Goal: Transaction & Acquisition: Purchase product/service

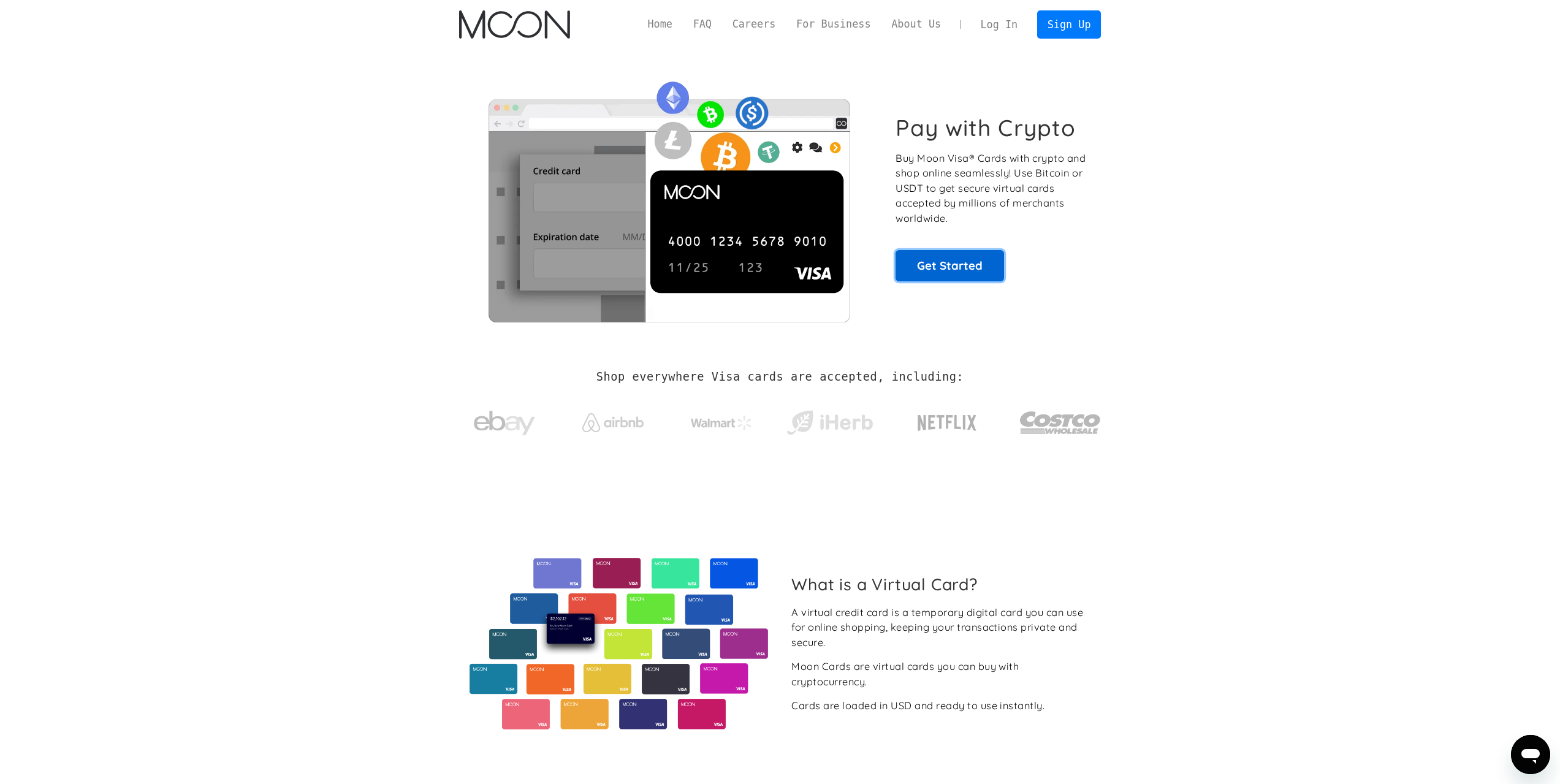
click at [963, 260] on link "Get Started" at bounding box center [950, 266] width 109 height 30
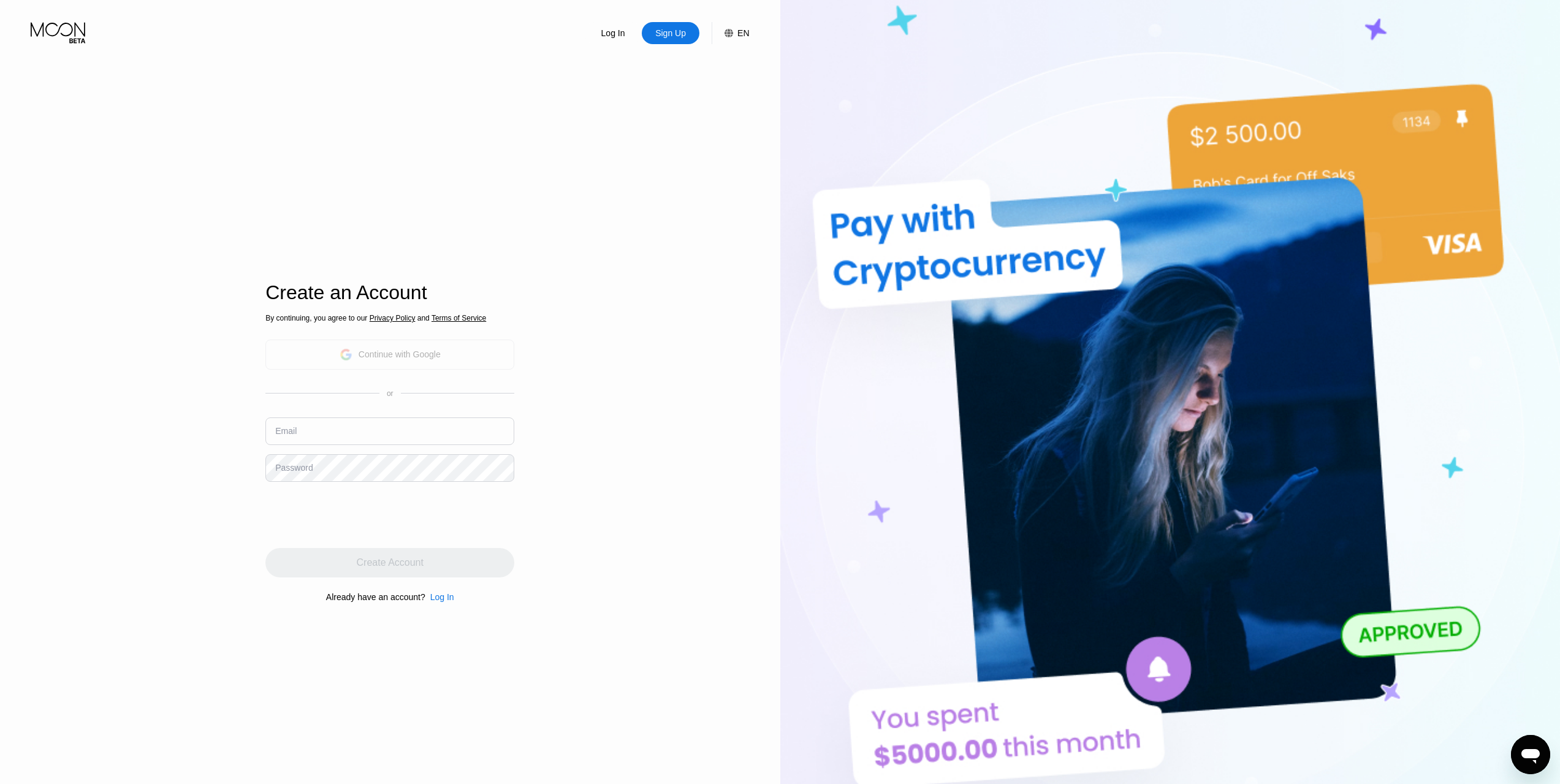
click at [470, 350] on div "Continue with Google" at bounding box center [390, 354] width 249 height 30
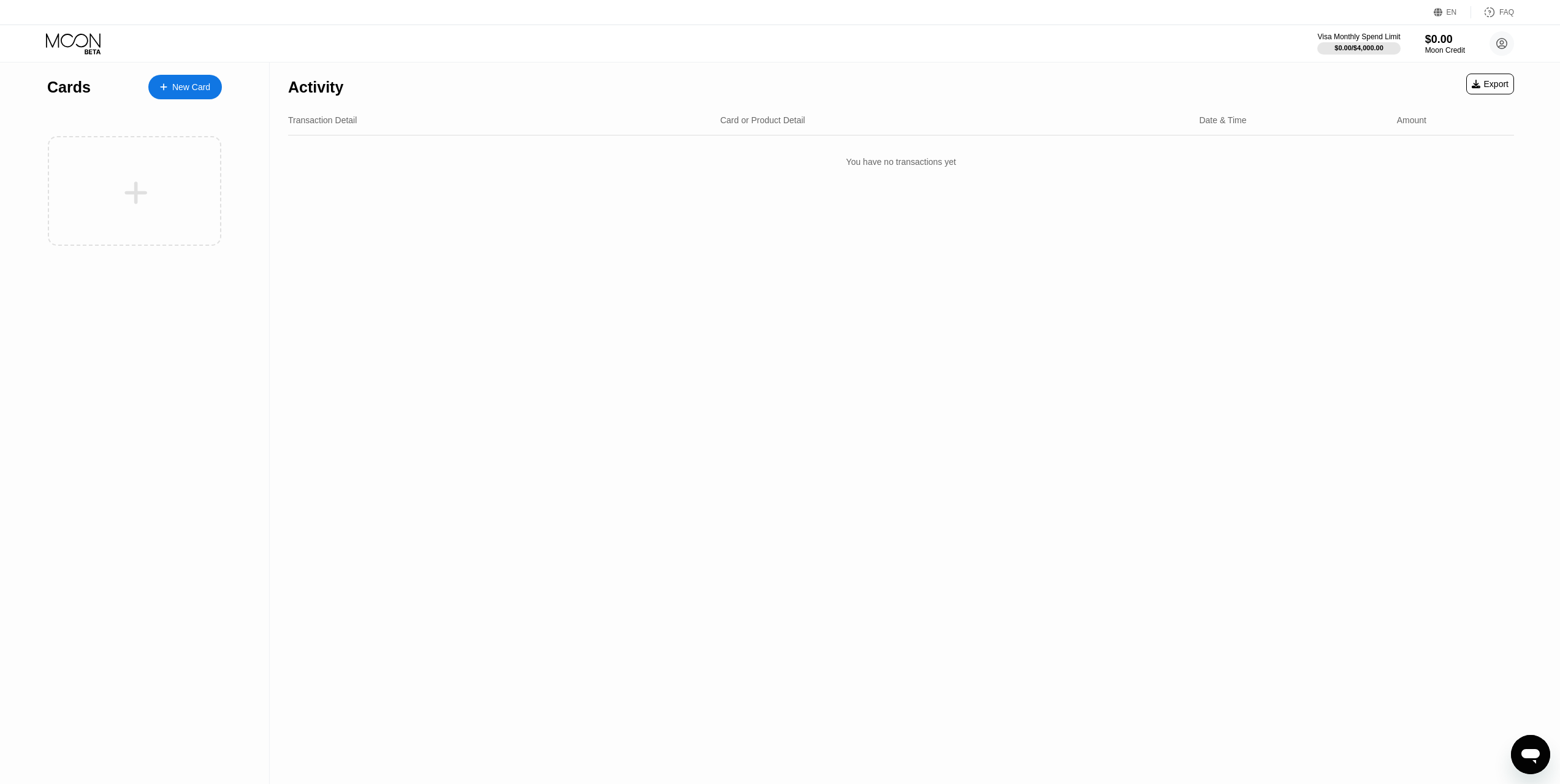
click at [193, 82] on div "New Card" at bounding box center [191, 87] width 38 height 11
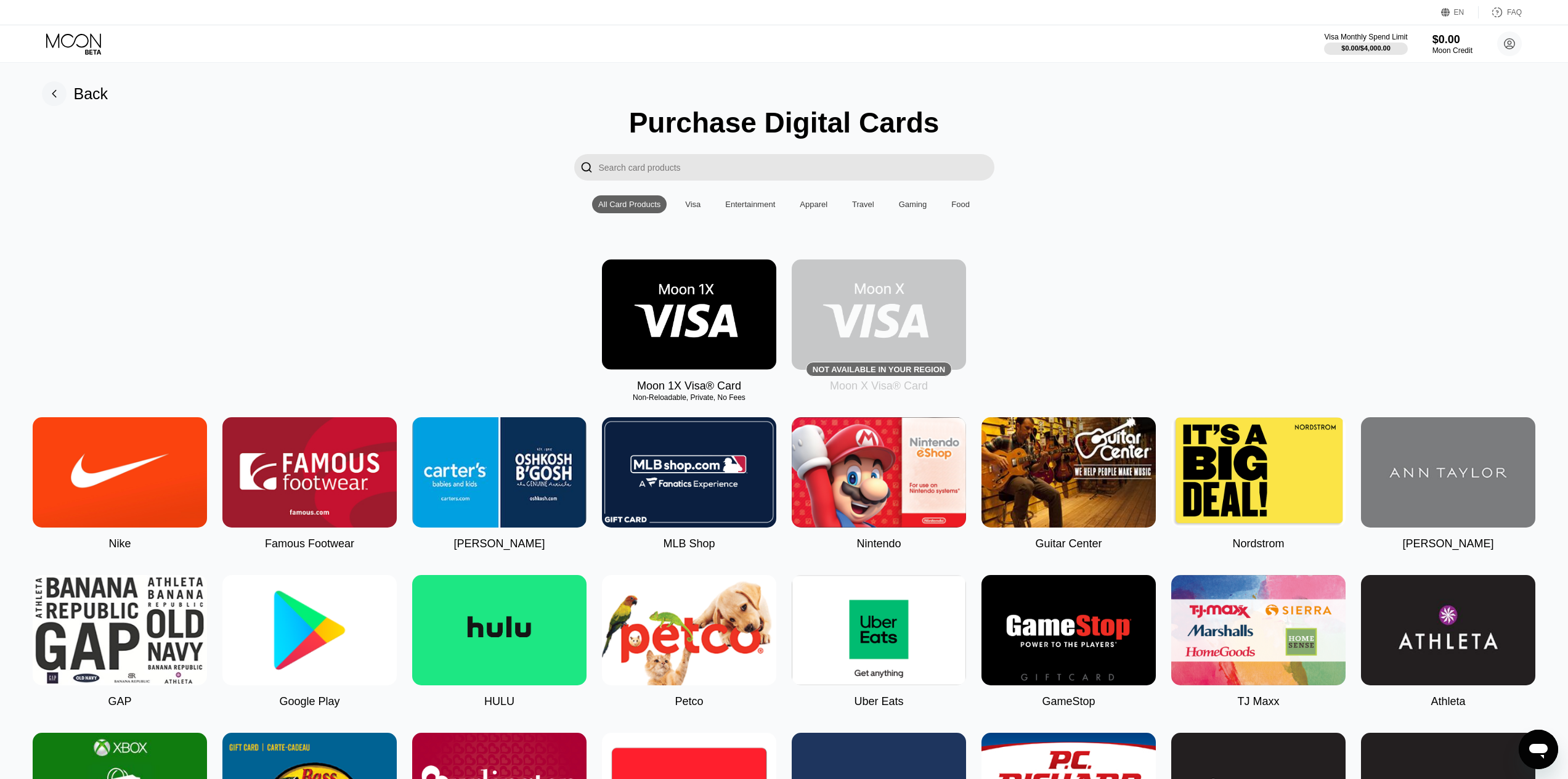
click at [729, 344] on img at bounding box center [689, 315] width 174 height 111
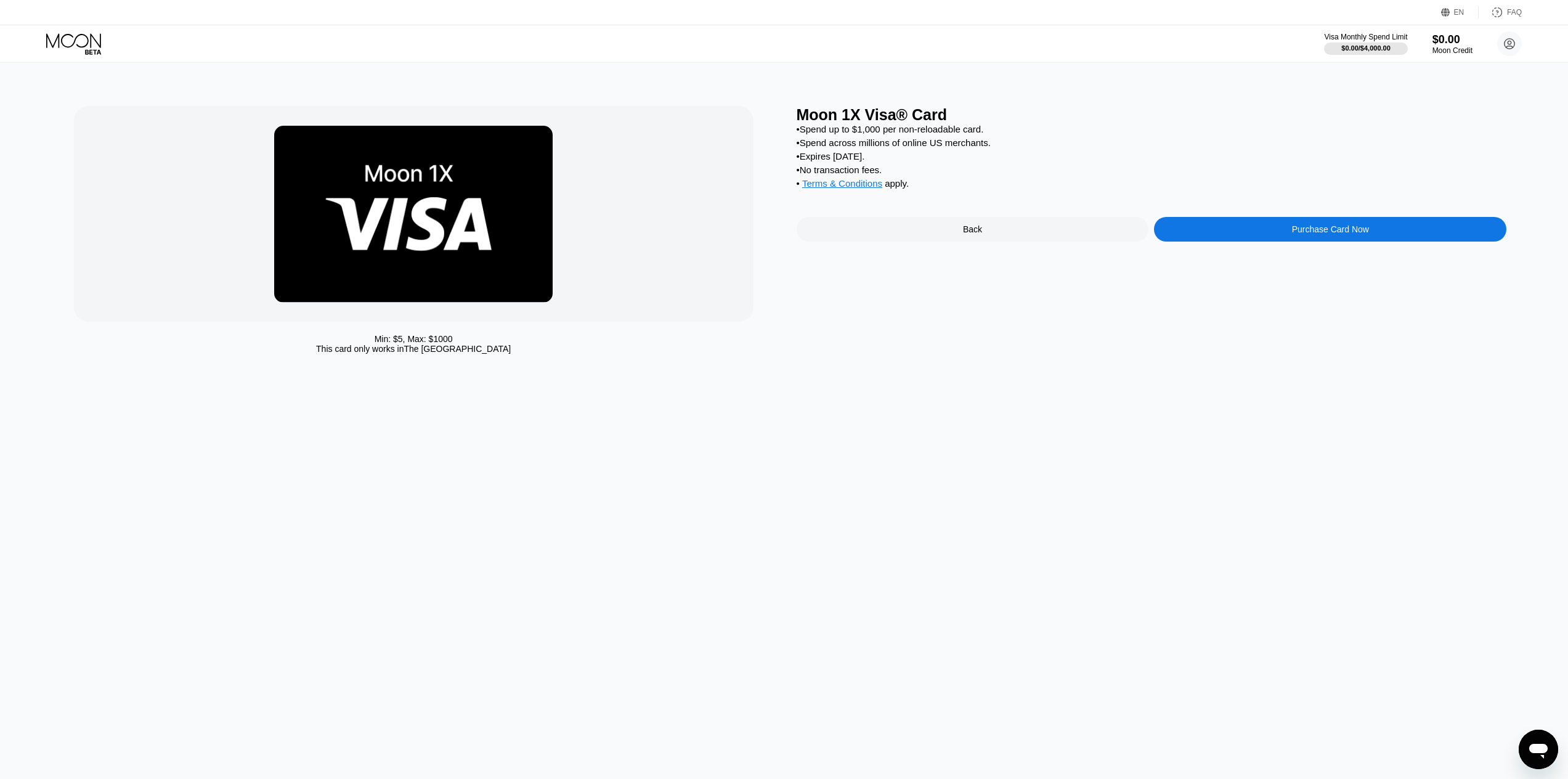
click at [1276, 241] on div "Purchase Card Now" at bounding box center [1330, 229] width 352 height 25
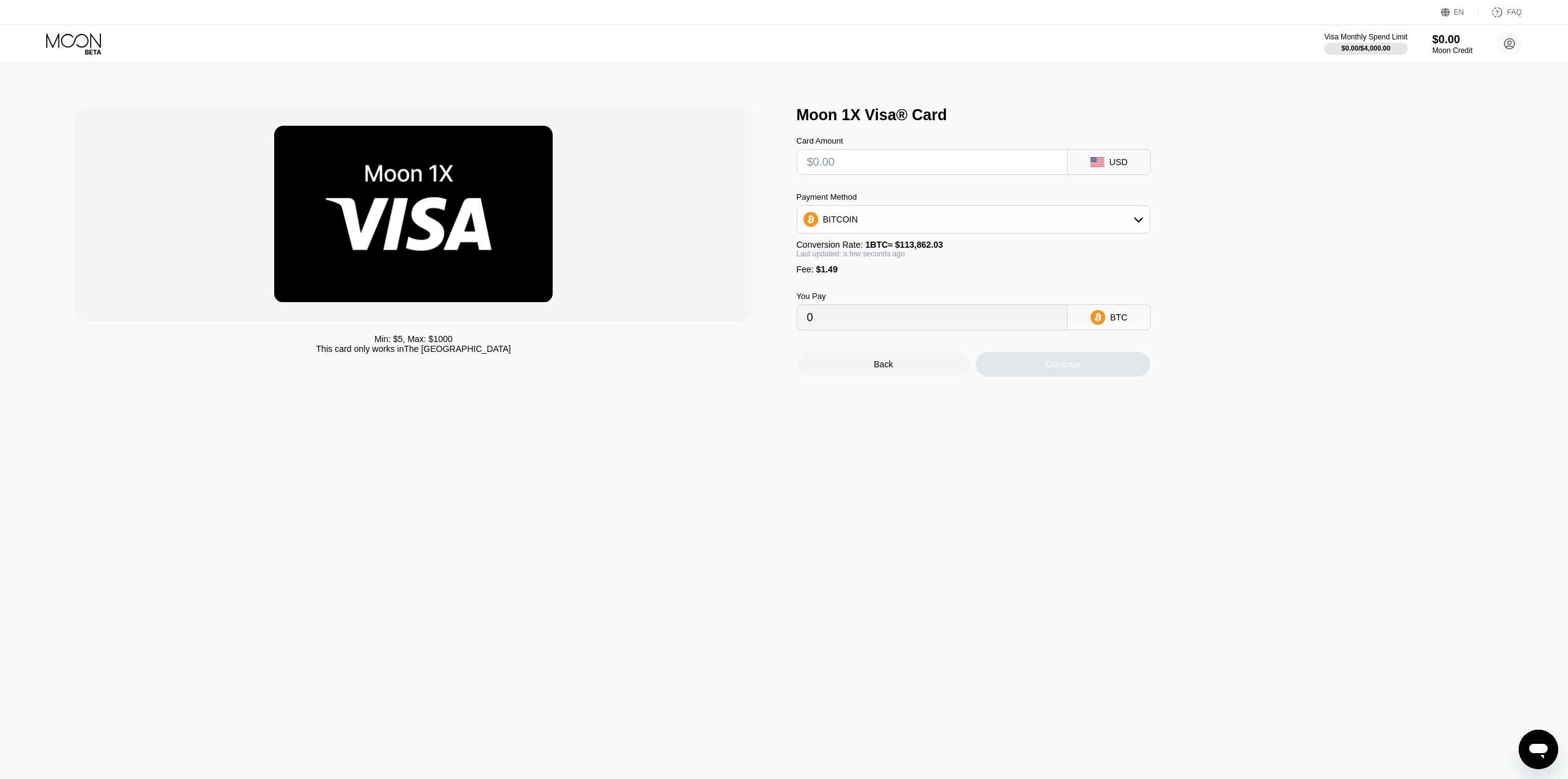
click at [937, 174] on input "text" at bounding box center [932, 162] width 250 height 25
click at [939, 224] on div "BITCOIN" at bounding box center [973, 219] width 352 height 25
click at [1208, 234] on div "Moon 1X Visa® Card Card Amount USD Payment Method BITCOIN BITCOIN USDT on TRON …" at bounding box center [1152, 241] width 710 height 270
click at [880, 172] on input "text" at bounding box center [932, 162] width 250 height 25
type input "$8"
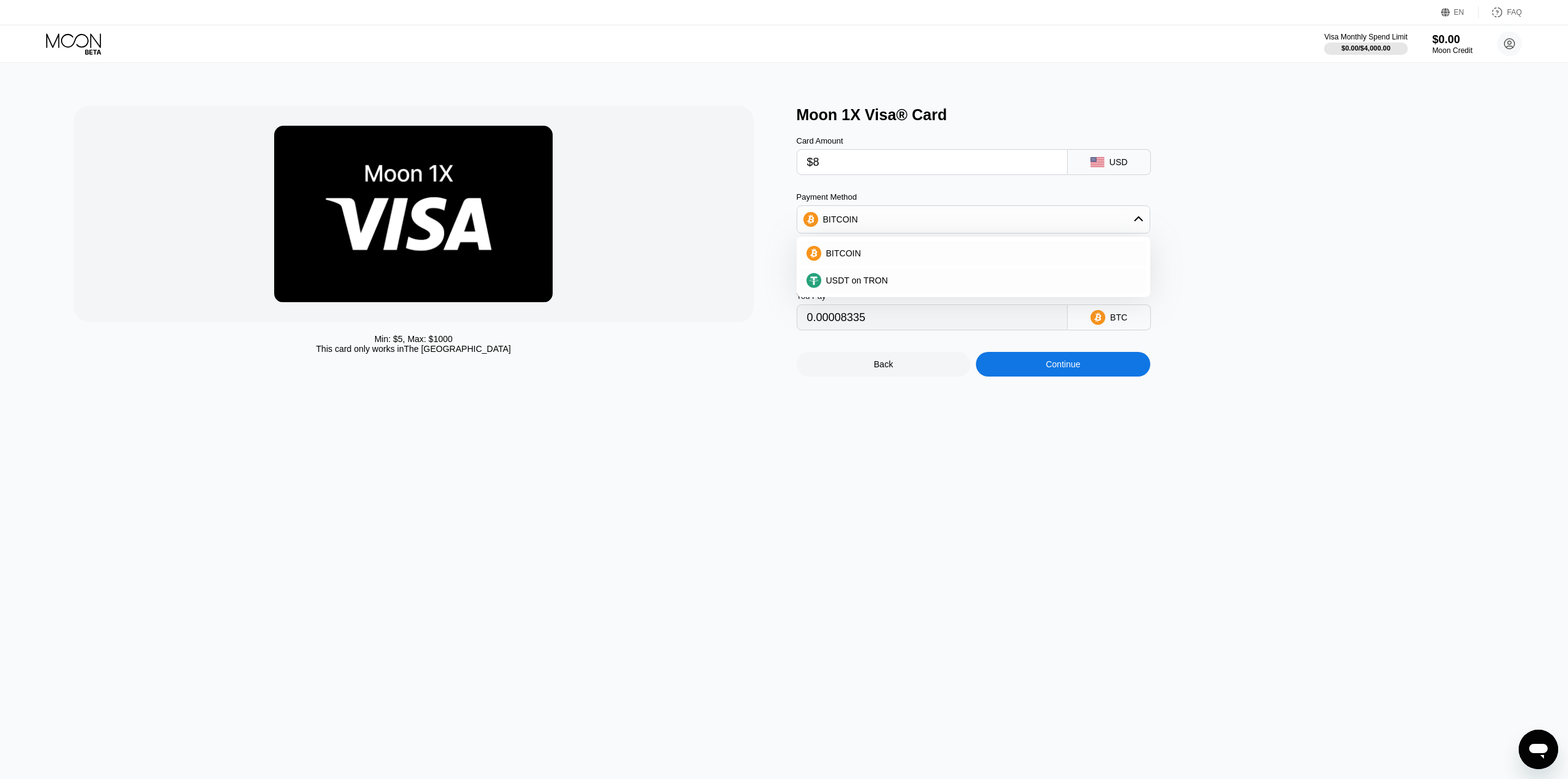
type input "0.00008335"
type input "$8.00"
click at [870, 258] on div "BITCOIN" at bounding box center [981, 253] width 319 height 10
click at [910, 274] on div "Fee : $1.49" at bounding box center [973, 269] width 354 height 10
click at [1032, 372] on div "Continue" at bounding box center [1063, 364] width 174 height 25
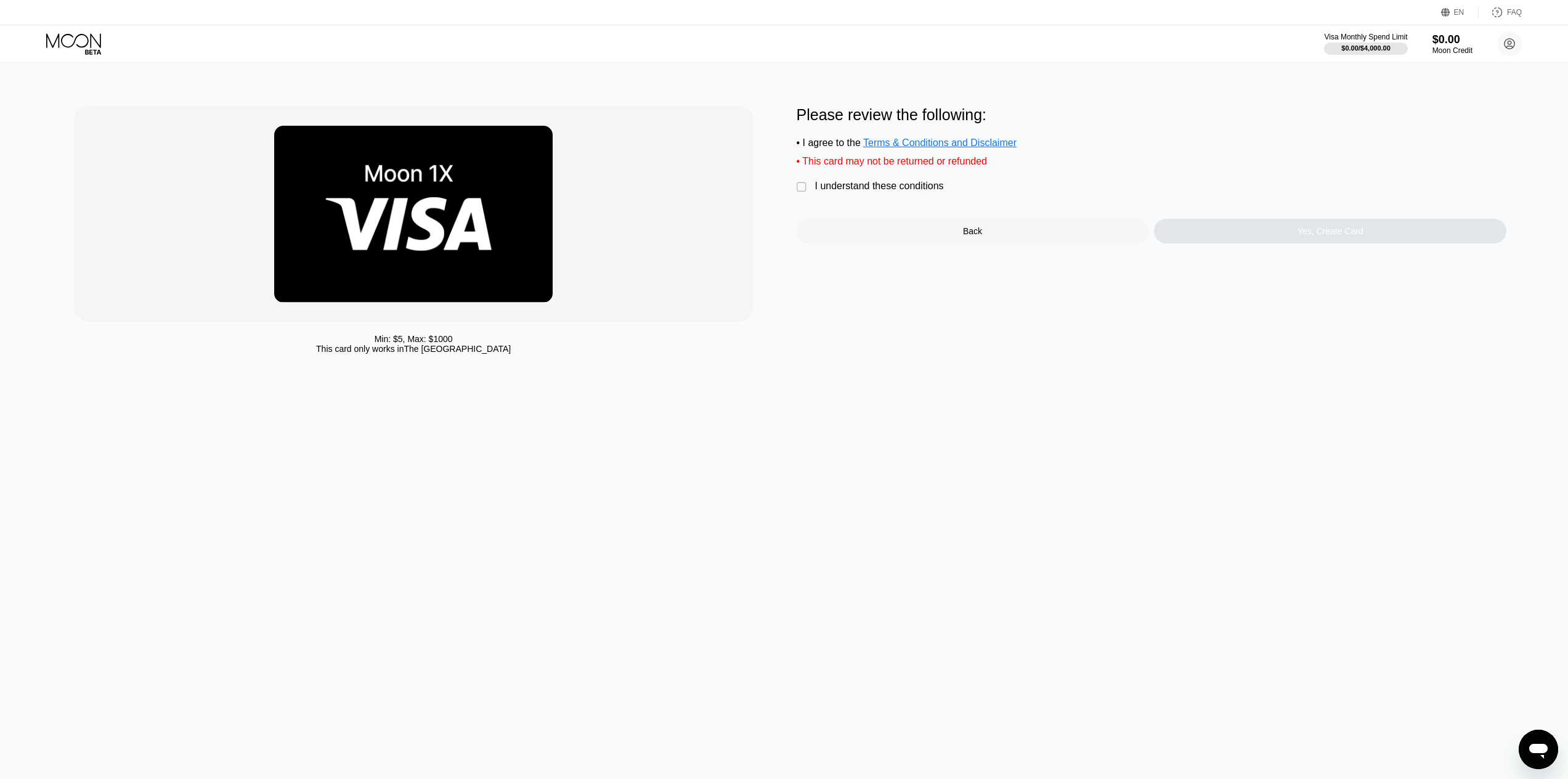
click at [872, 190] on div "I understand these conditions" at bounding box center [879, 186] width 129 height 11
click at [1224, 240] on div "Yes, Create Card" at bounding box center [1330, 231] width 352 height 25
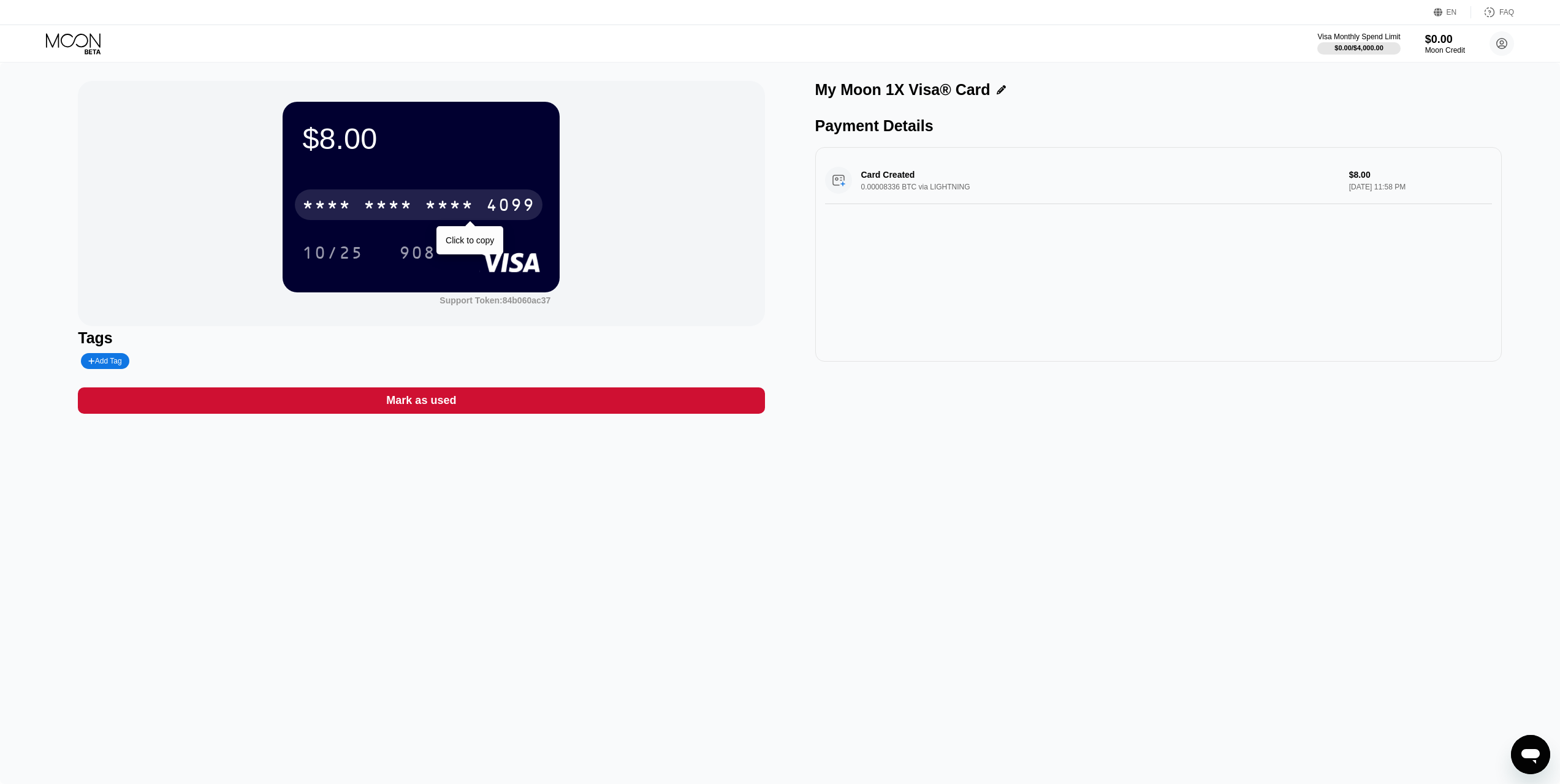
click at [452, 201] on div "* * * *" at bounding box center [449, 207] width 49 height 20
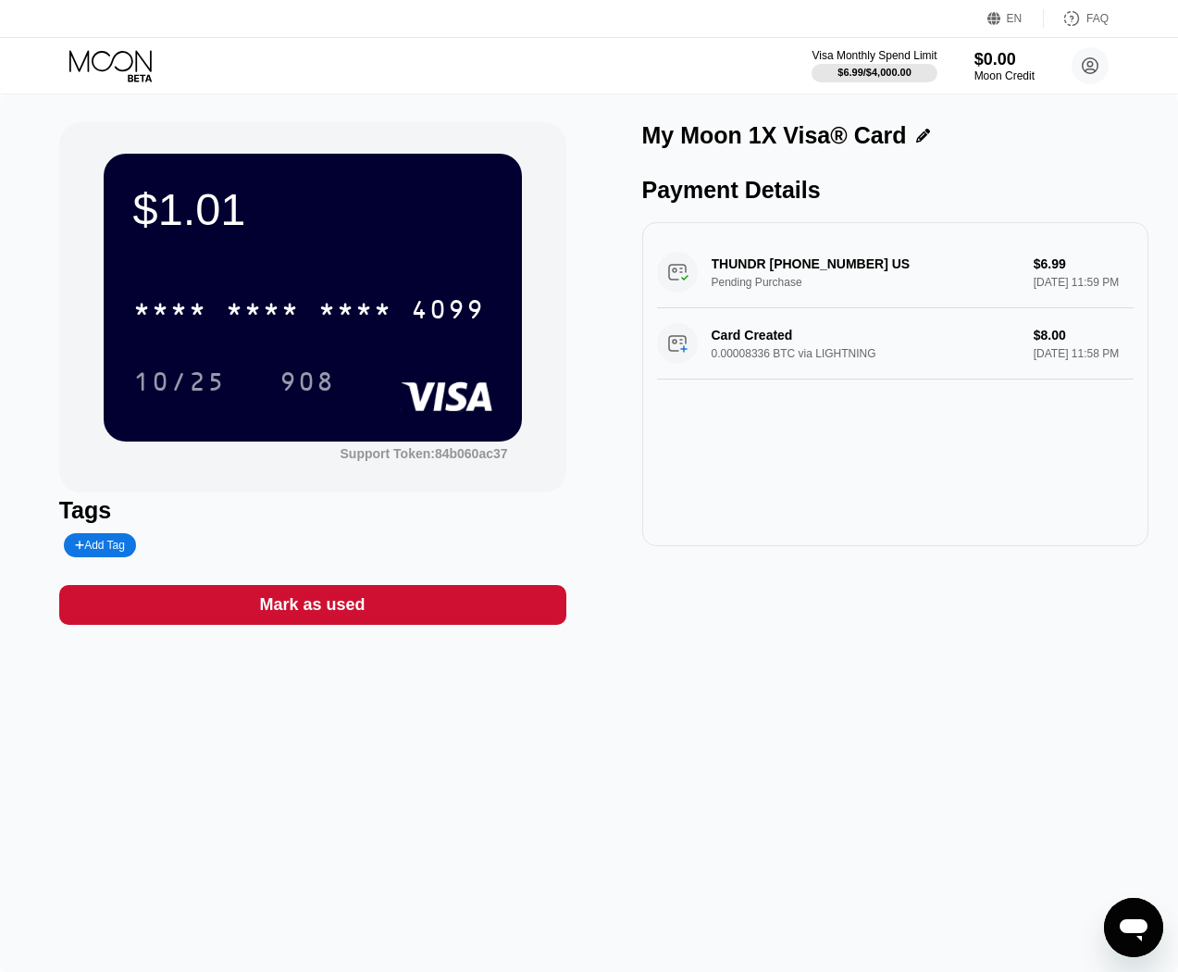
drag, startPoint x: 763, startPoint y: 757, endPoint x: 746, endPoint y: 755, distance: 16.8
click at [763, 757] on div "$1.01 * * * * * * * * * * * * 4099 10/25 908 Support Token: 84b060ac37 Tags Add…" at bounding box center [589, 532] width 1178 height 877
click at [265, 346] on div "* * * * * * * * * * * * 4099 10/25 908" at bounding box center [312, 326] width 359 height 109
click at [755, 204] on div "Payment Details" at bounding box center [895, 190] width 507 height 27
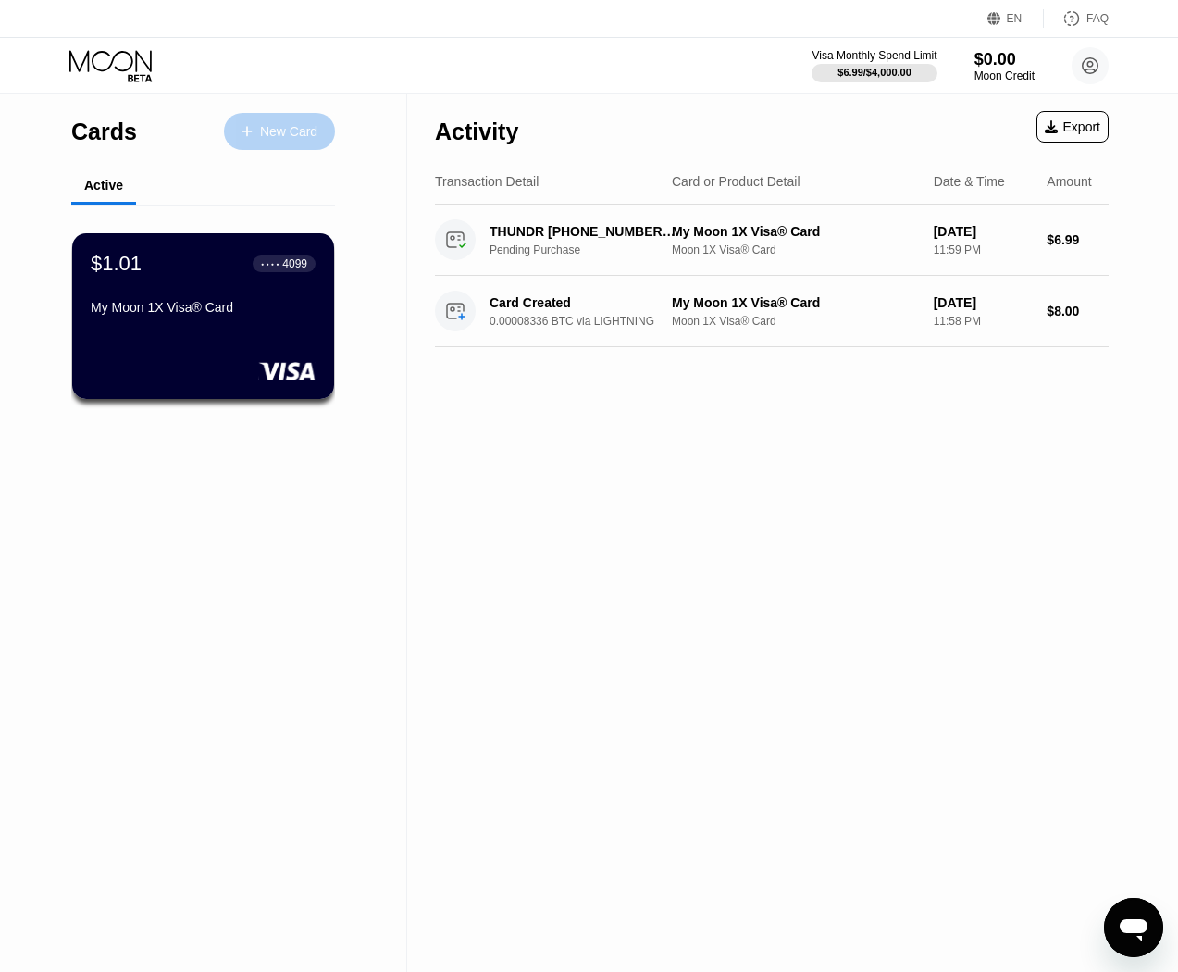
click at [280, 127] on div "New Card" at bounding box center [288, 132] width 57 height 16
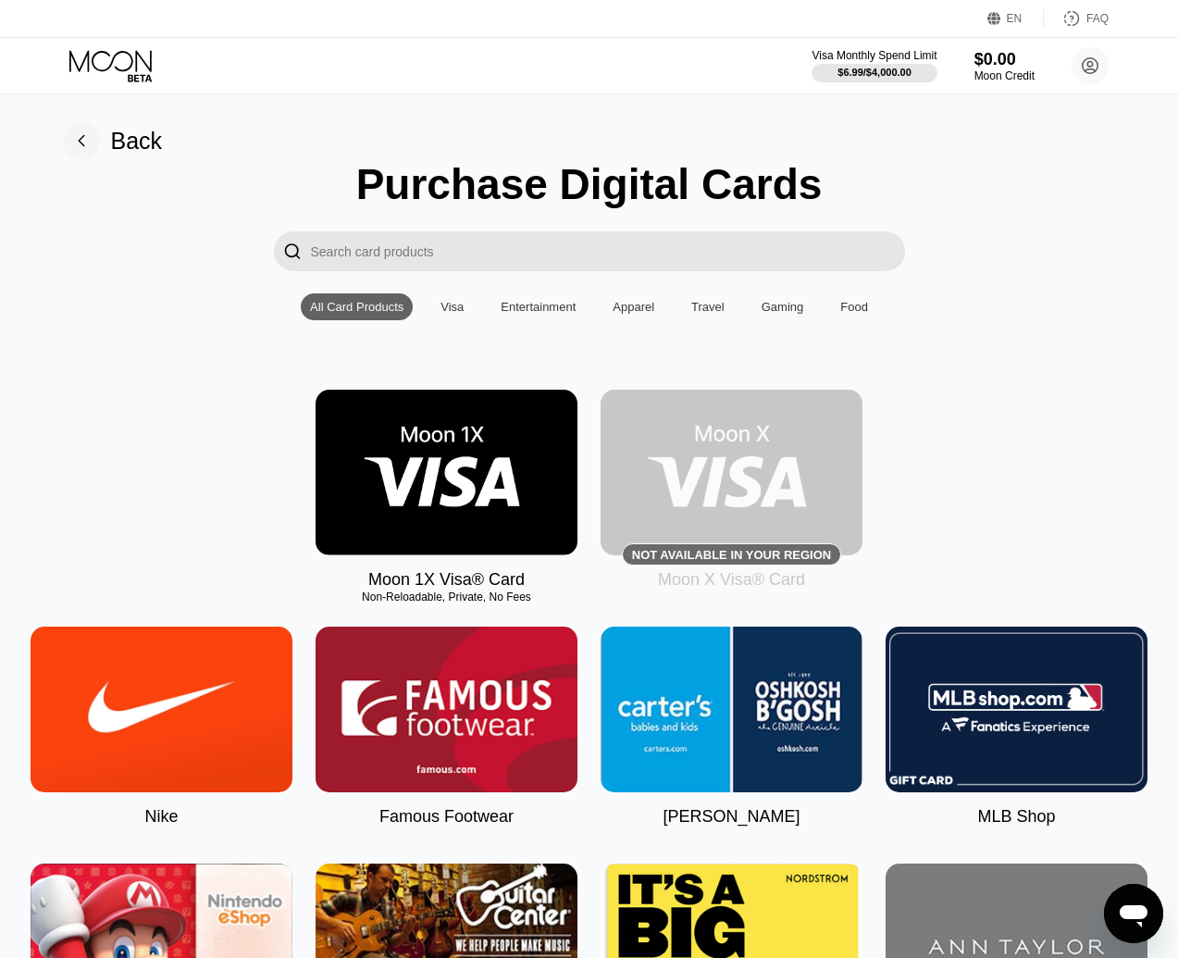
click at [447, 521] on img at bounding box center [447, 473] width 262 height 166
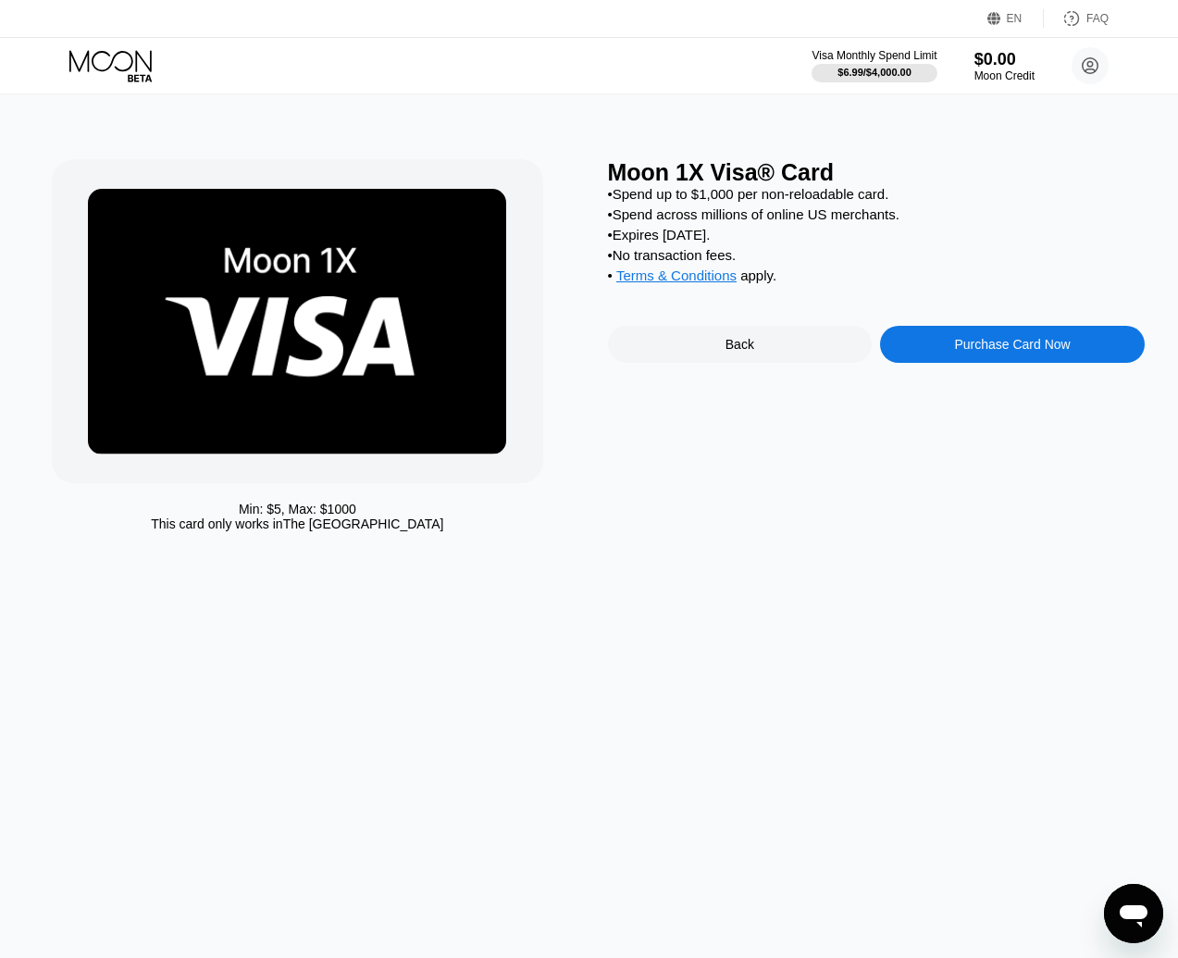
click at [1051, 363] on div "Purchase Card Now" at bounding box center [1012, 344] width 265 height 37
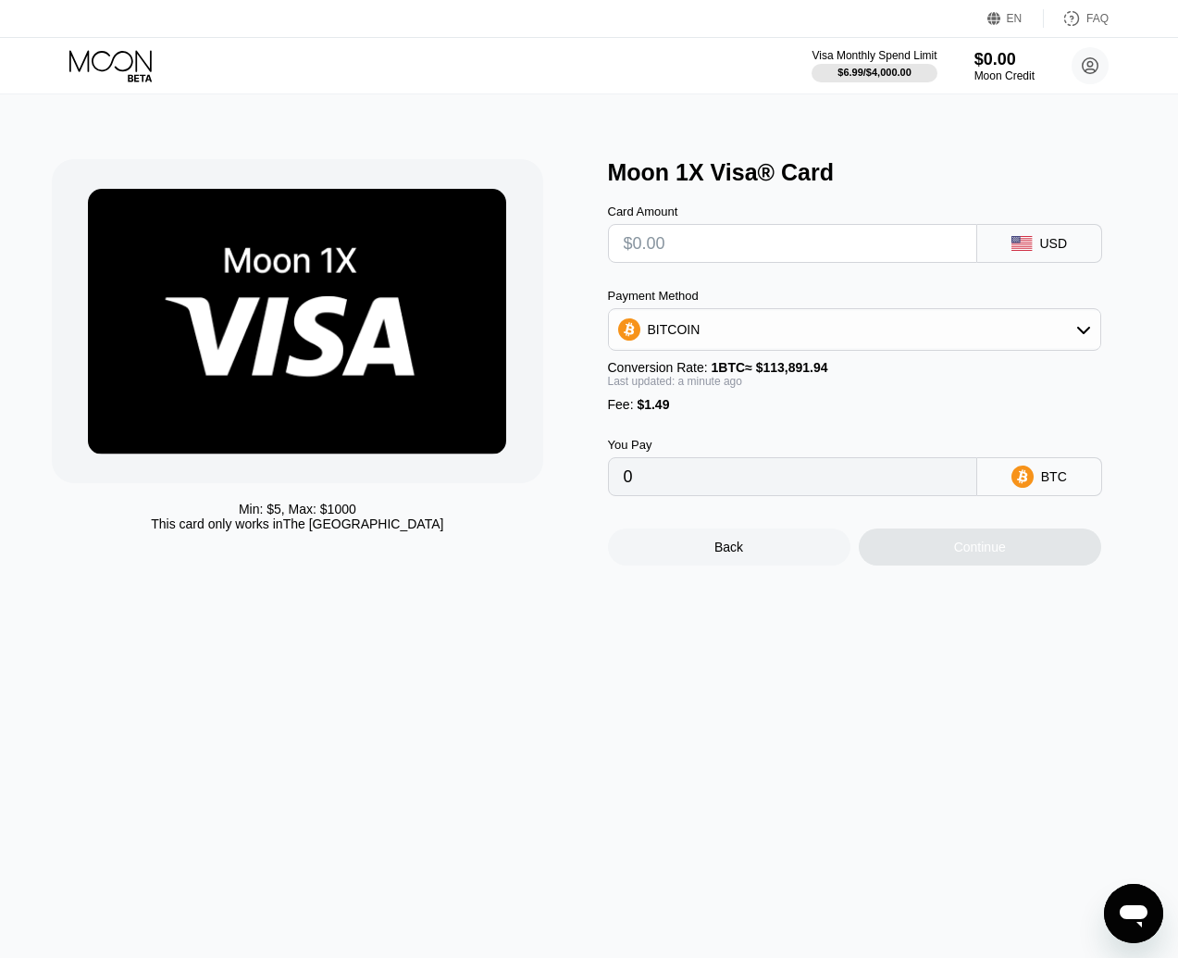
click at [867, 254] on input "text" at bounding box center [793, 243] width 338 height 37
type input "$6"
type input "0.00006577"
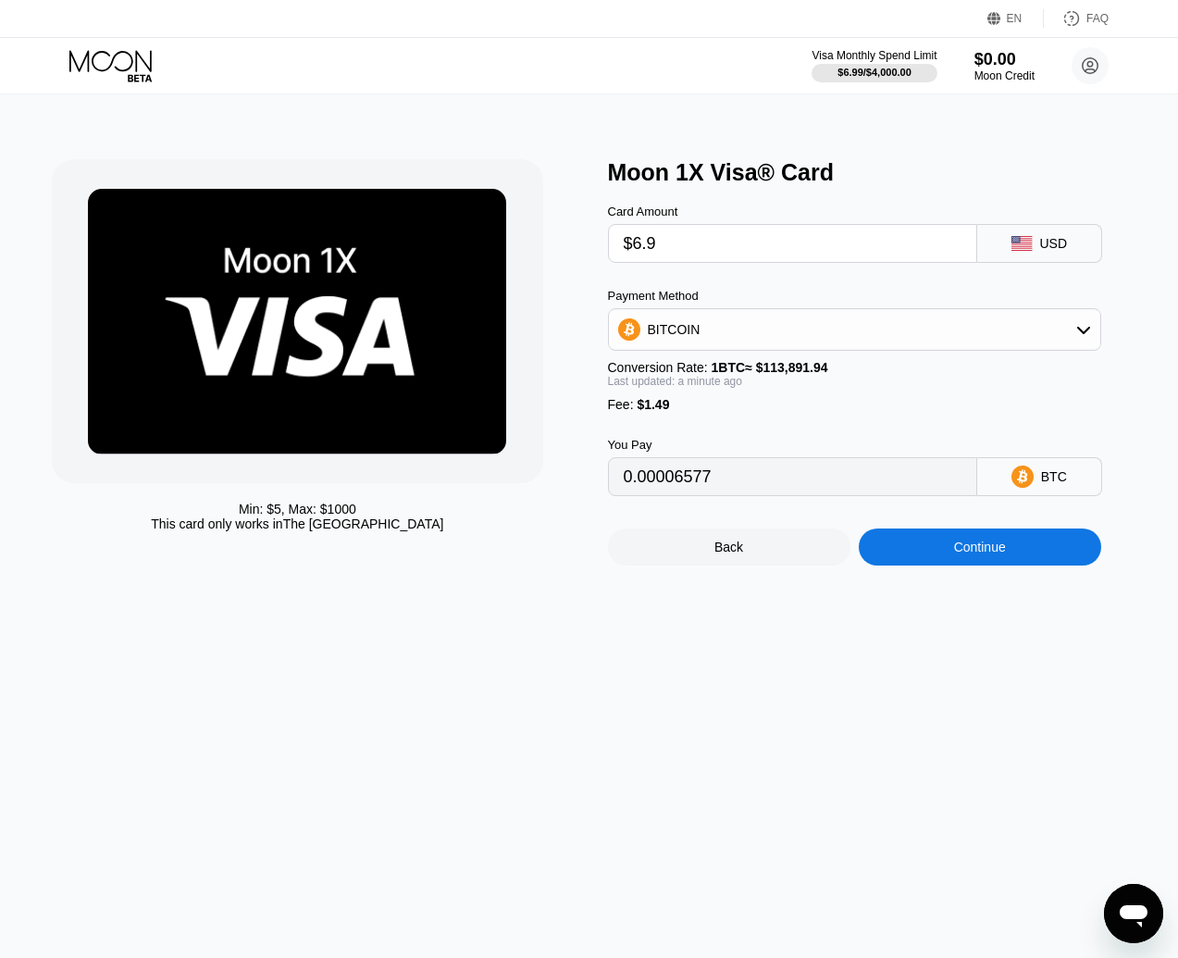
type input "$6.99"
type input "0.00007446"
type input "$6.99"
click at [972, 554] on div "Continue" at bounding box center [980, 547] width 52 height 15
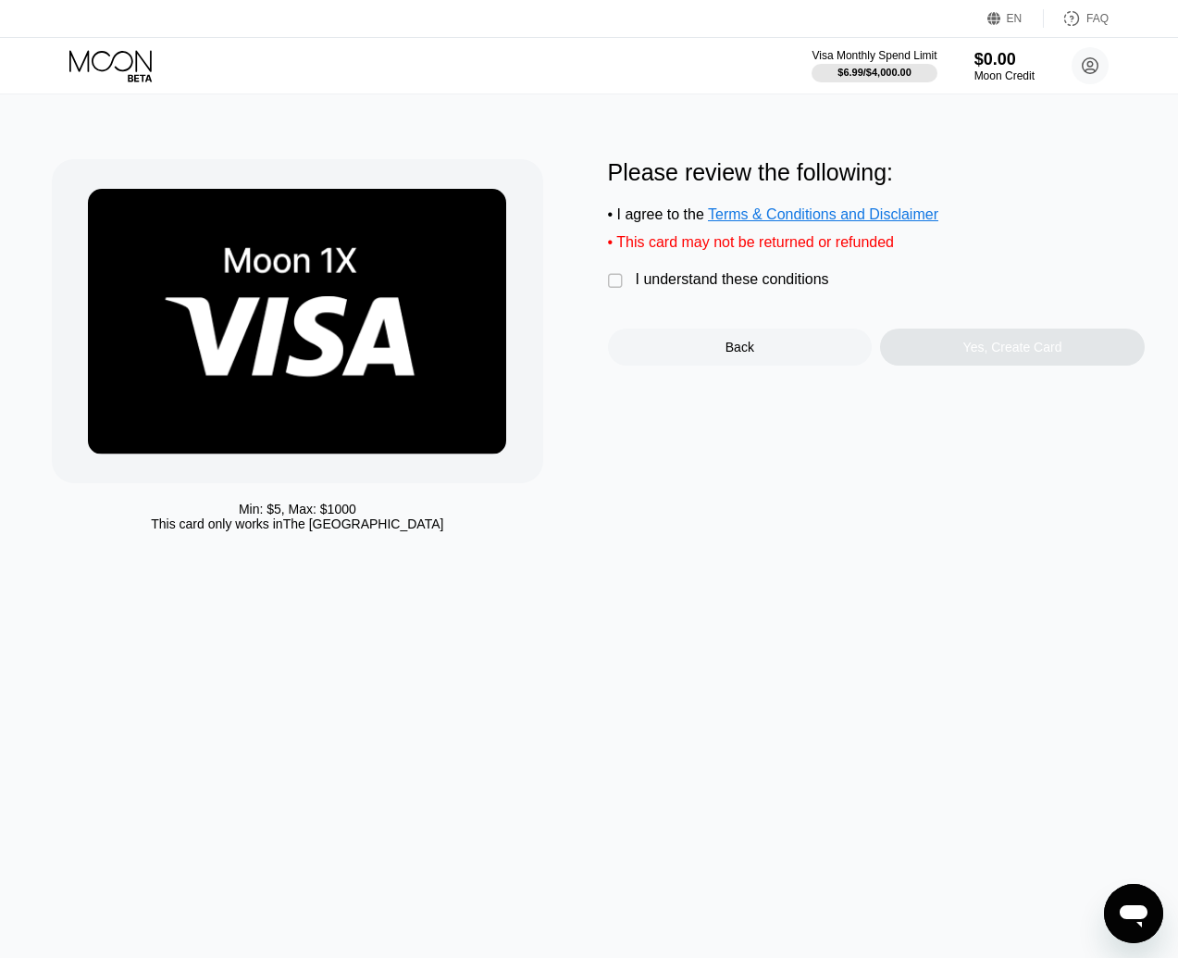
click at [762, 288] on div "I understand these conditions" at bounding box center [732, 279] width 193 height 17
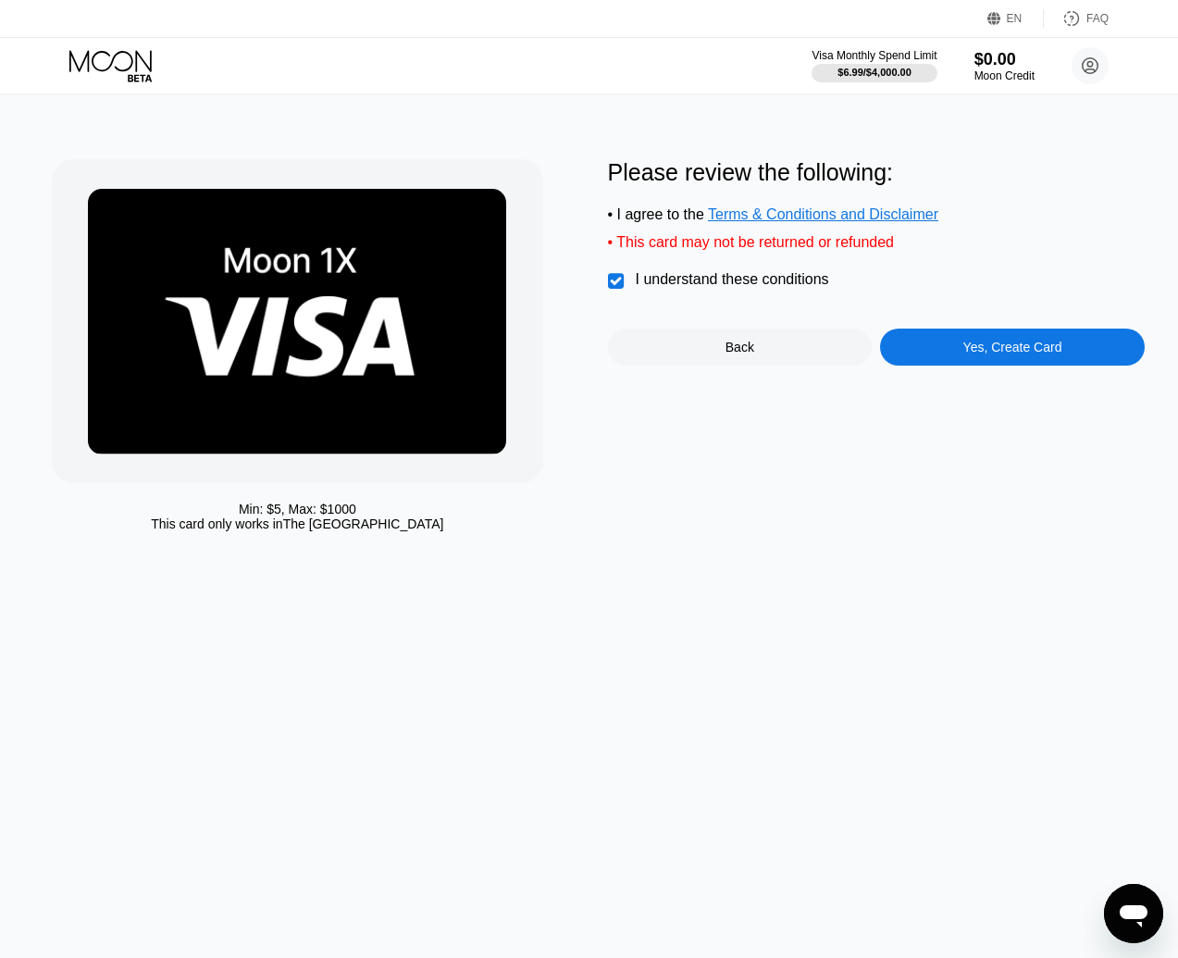
click at [1003, 366] on div "Yes, Create Card" at bounding box center [1012, 347] width 265 height 37
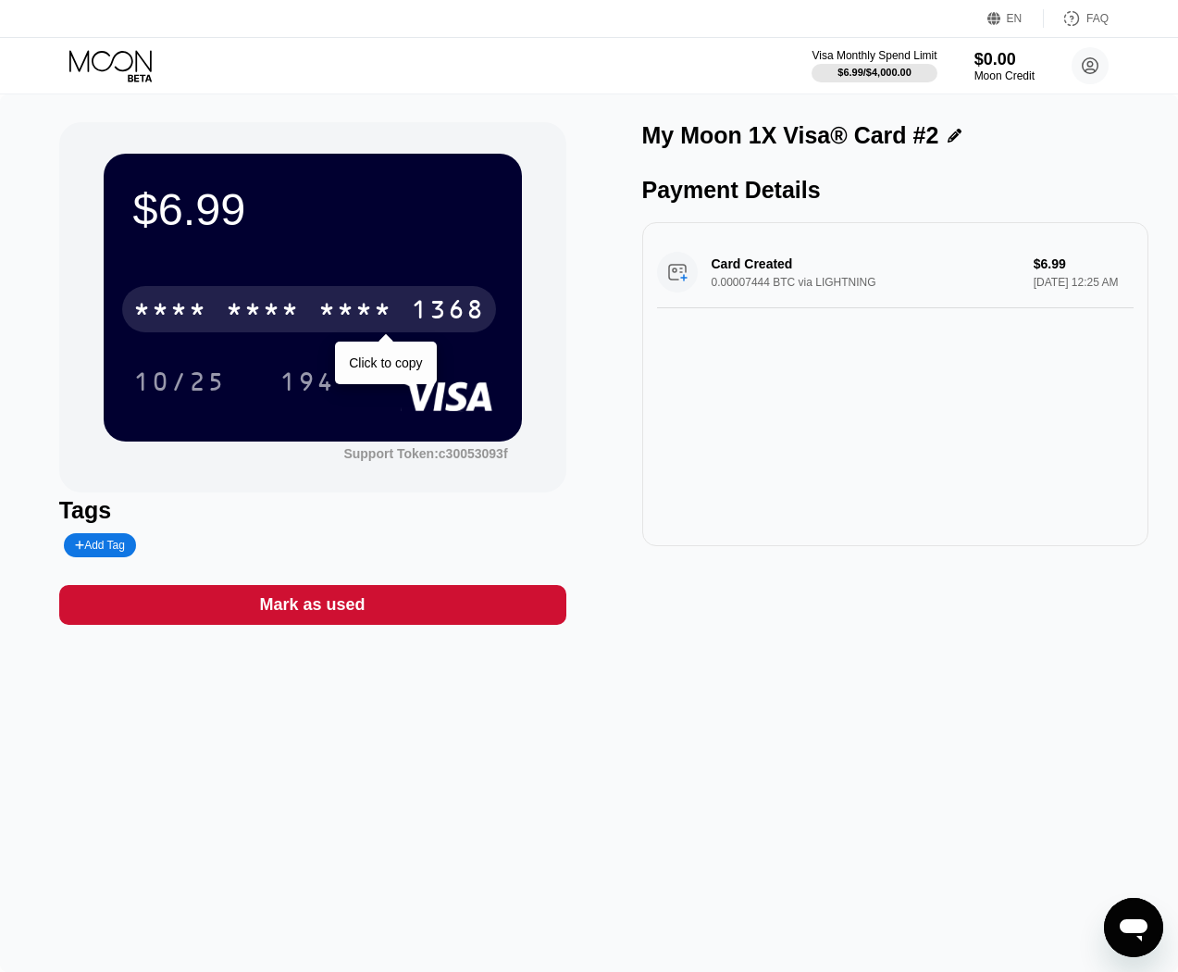
click at [444, 314] on div "1368" at bounding box center [448, 312] width 74 height 30
